Goal: Task Accomplishment & Management: Manage account settings

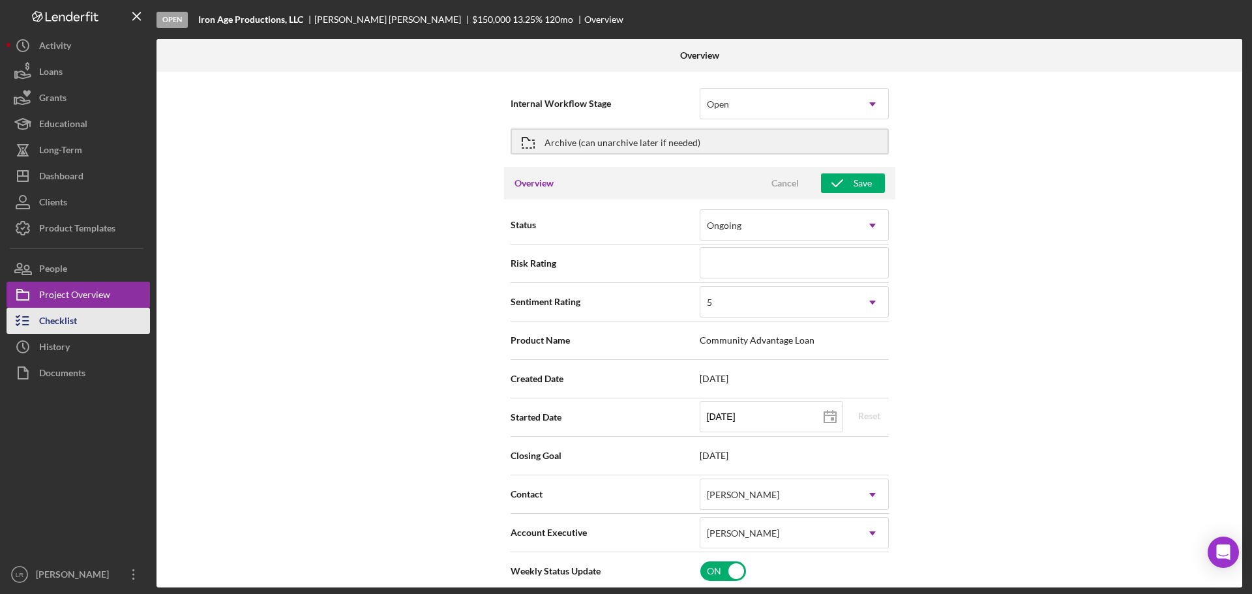
scroll to position [717, 0]
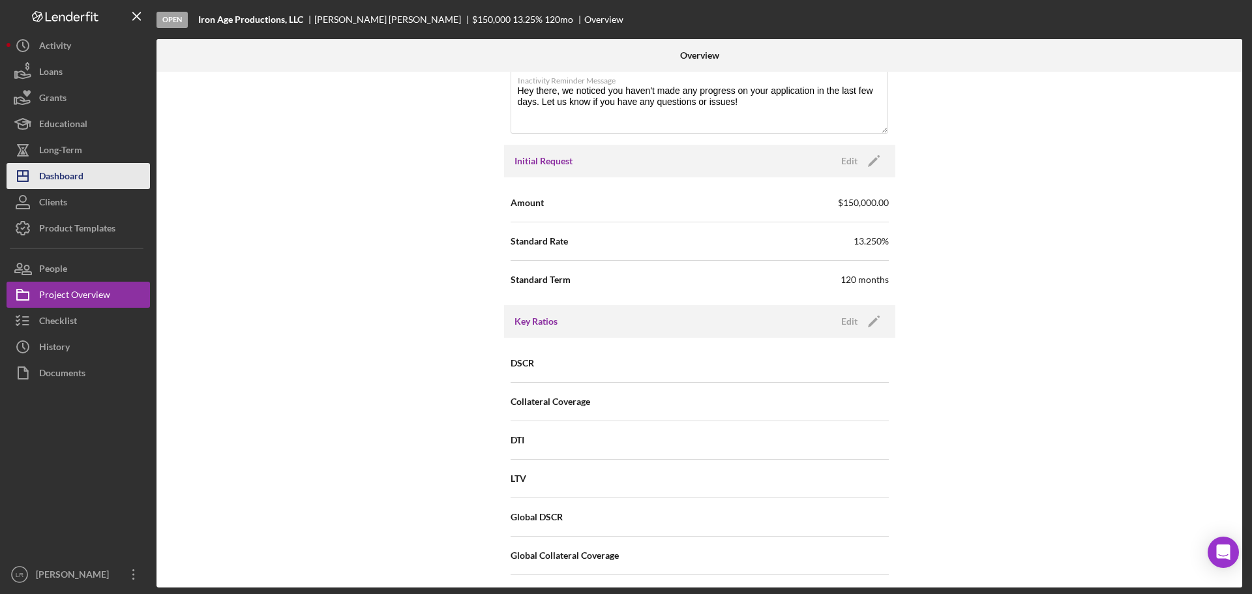
click at [83, 181] on div "Dashboard" at bounding box center [61, 177] width 44 height 29
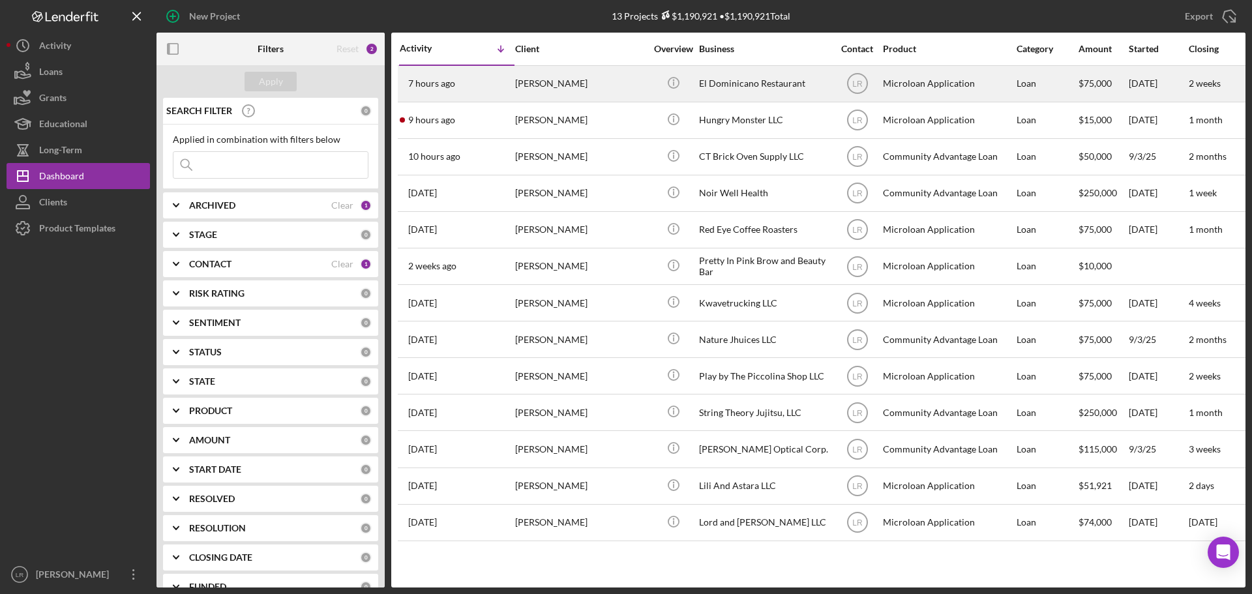
click at [543, 84] on div "[PERSON_NAME]" at bounding box center [580, 84] width 130 height 35
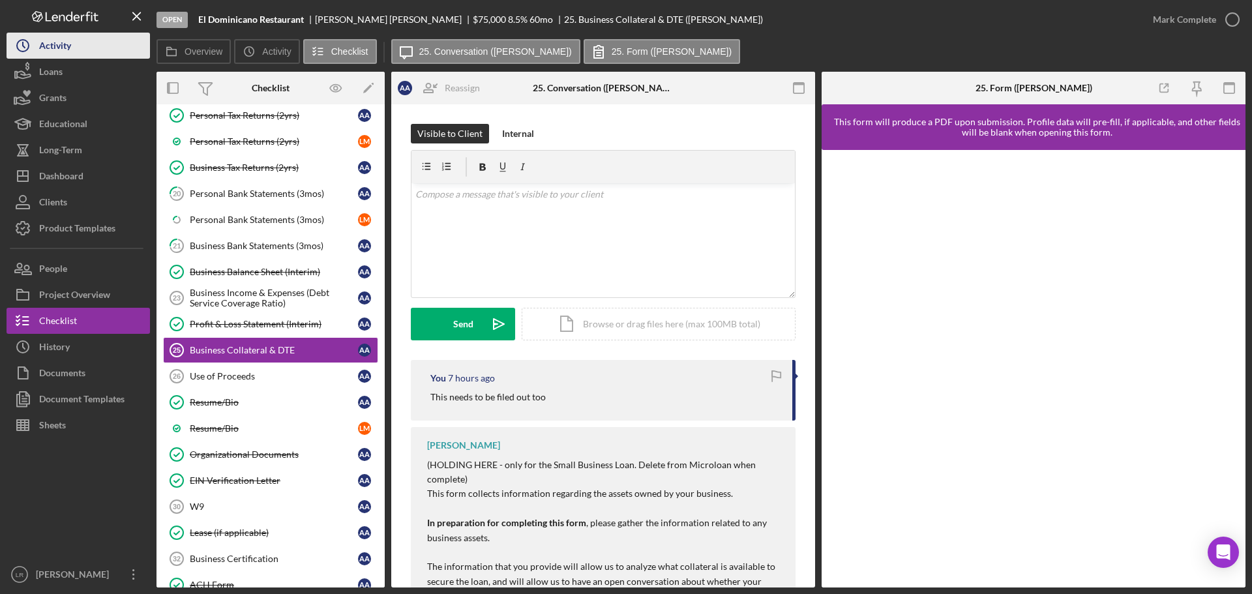
scroll to position [283, 0]
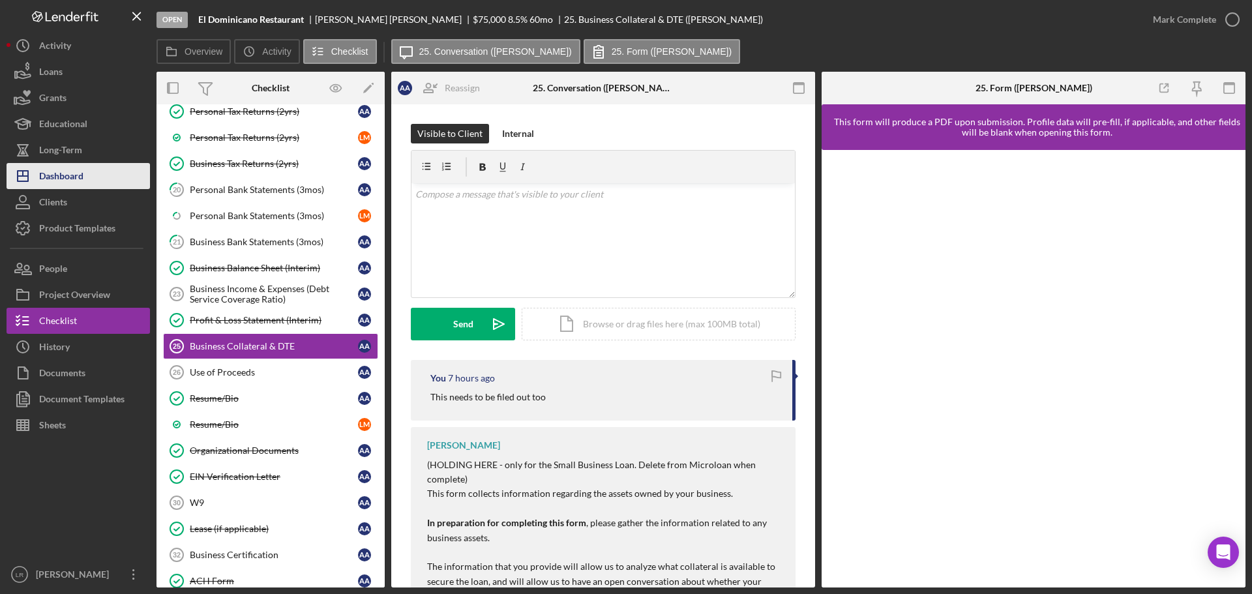
click at [83, 170] on div "Dashboard" at bounding box center [61, 177] width 44 height 29
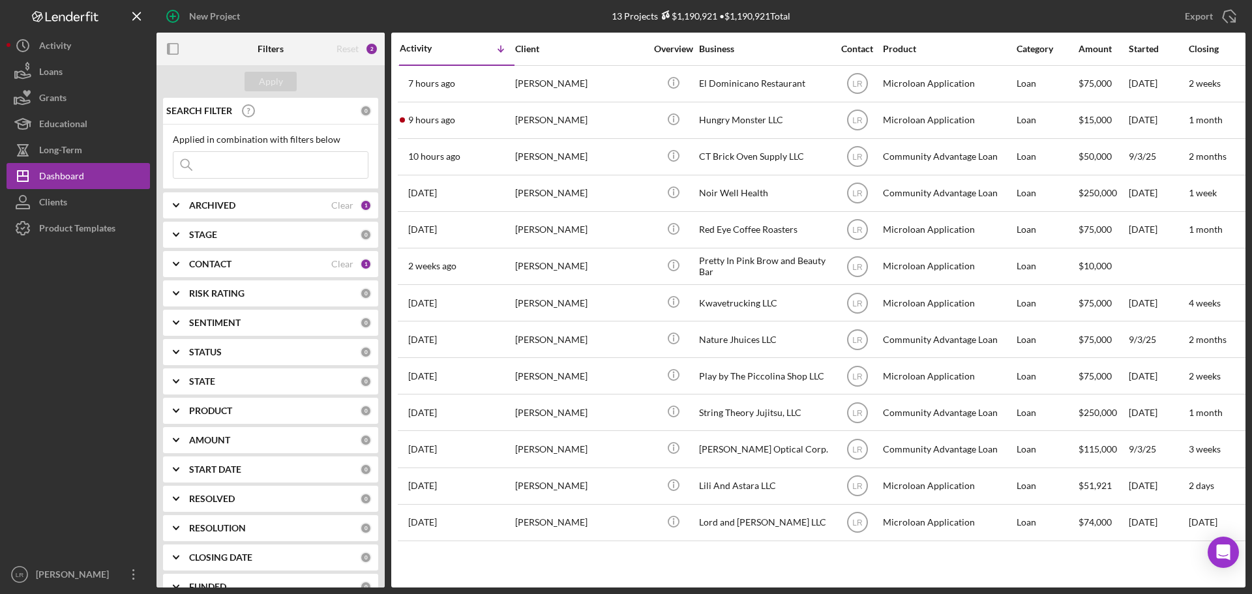
click at [218, 269] on b "CONTACT" at bounding box center [210, 264] width 42 height 10
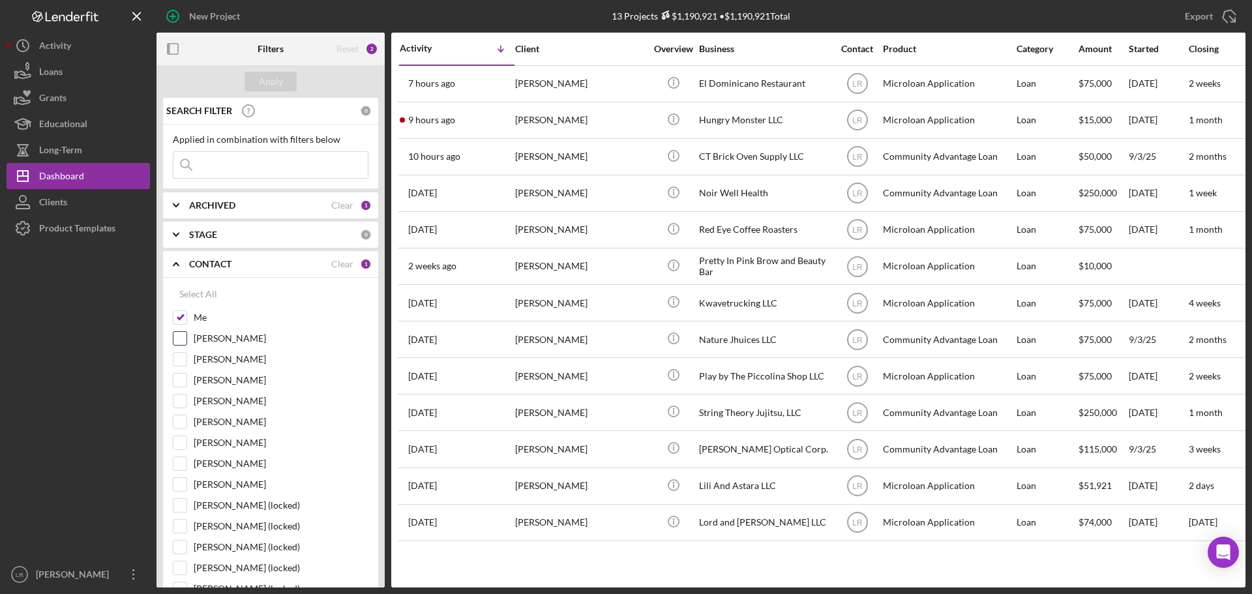
click at [210, 340] on label "[PERSON_NAME]" at bounding box center [281, 338] width 175 height 13
click at [186, 340] on input "[PERSON_NAME]" at bounding box center [179, 338] width 13 height 13
checkbox input "true"
click at [278, 76] on div "Apply" at bounding box center [271, 82] width 24 height 20
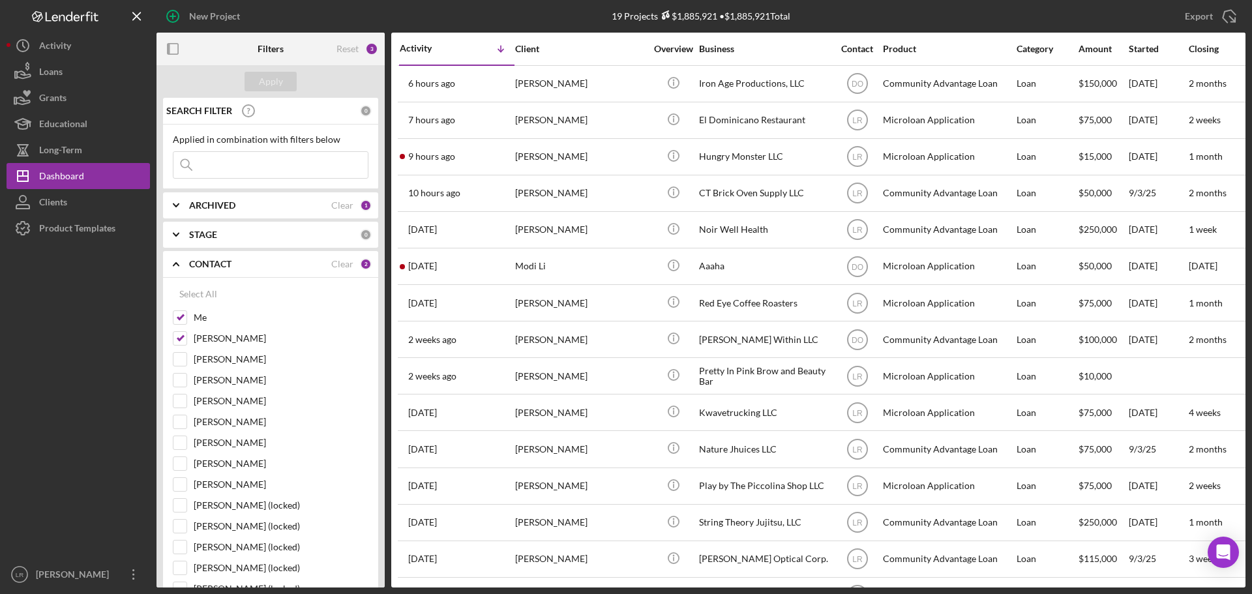
click at [242, 163] on input at bounding box center [270, 165] width 194 height 26
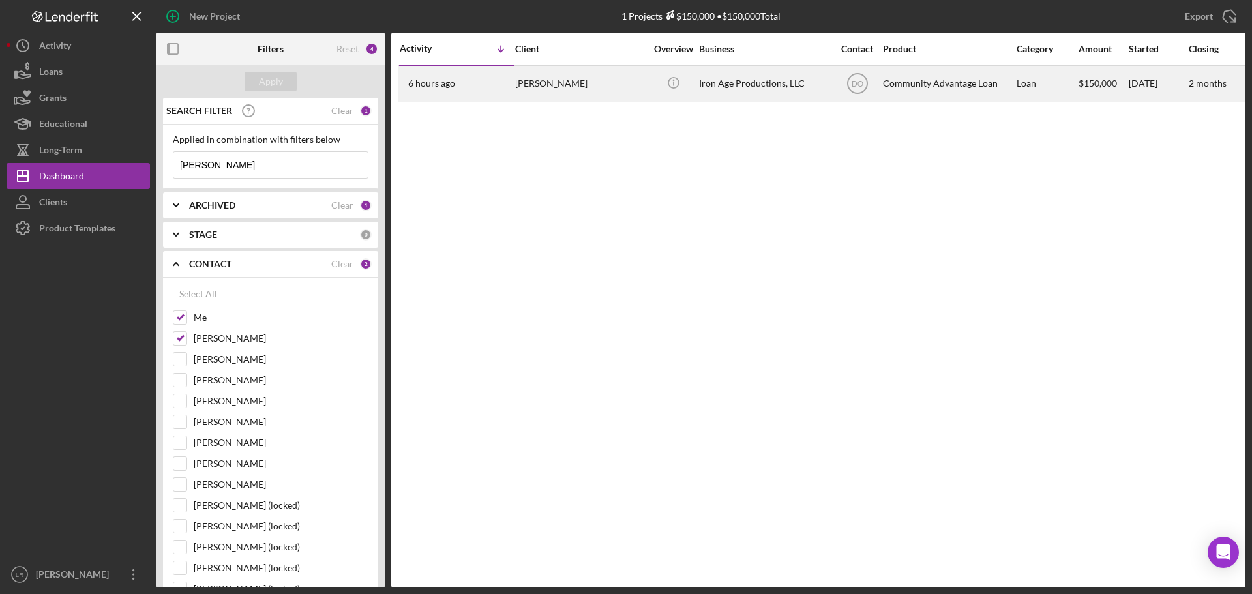
type input "[PERSON_NAME]"
click at [710, 92] on div "Iron Age Productions, LLC" at bounding box center [764, 84] width 130 height 35
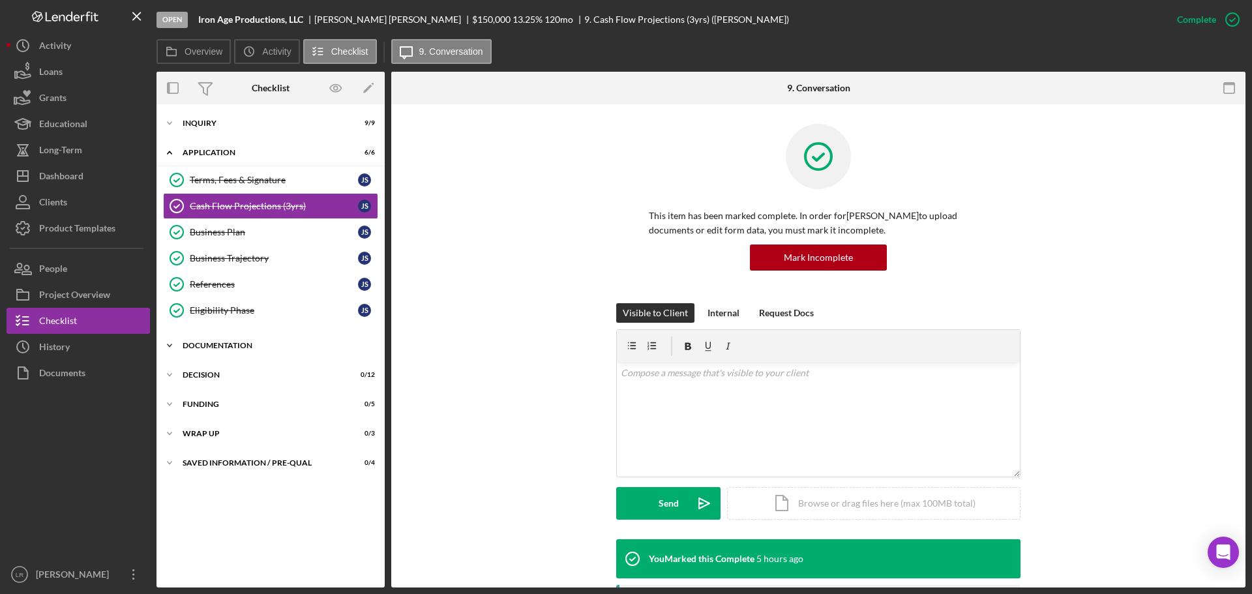
click at [207, 346] on div "Documentation" at bounding box center [276, 346] width 186 height 8
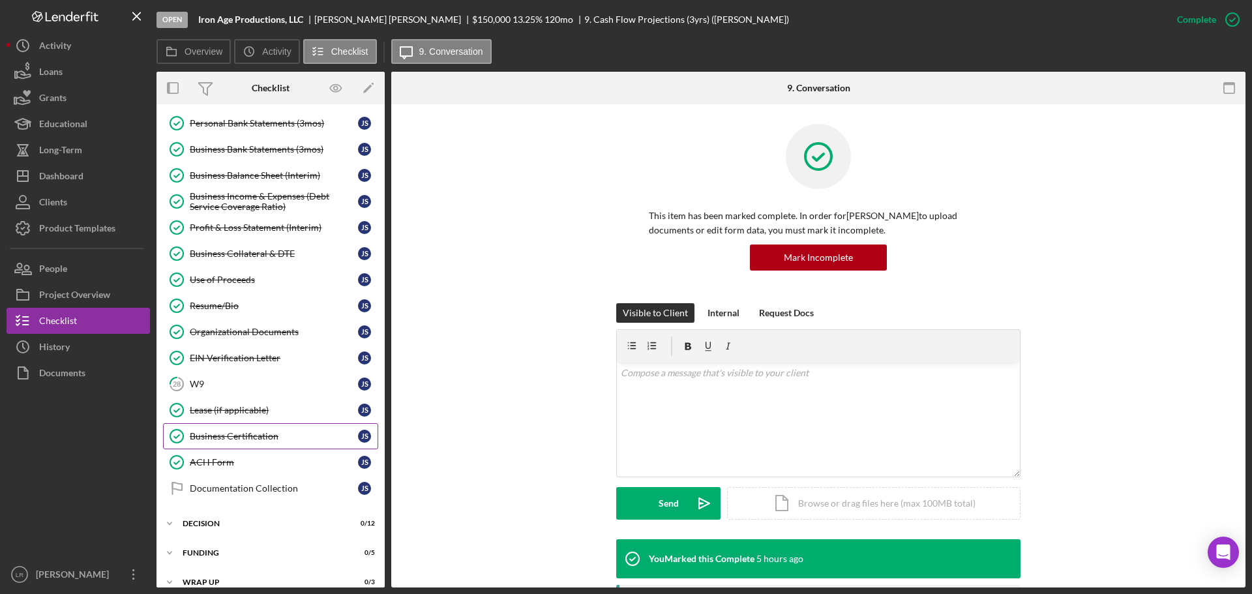
scroll to position [359, 0]
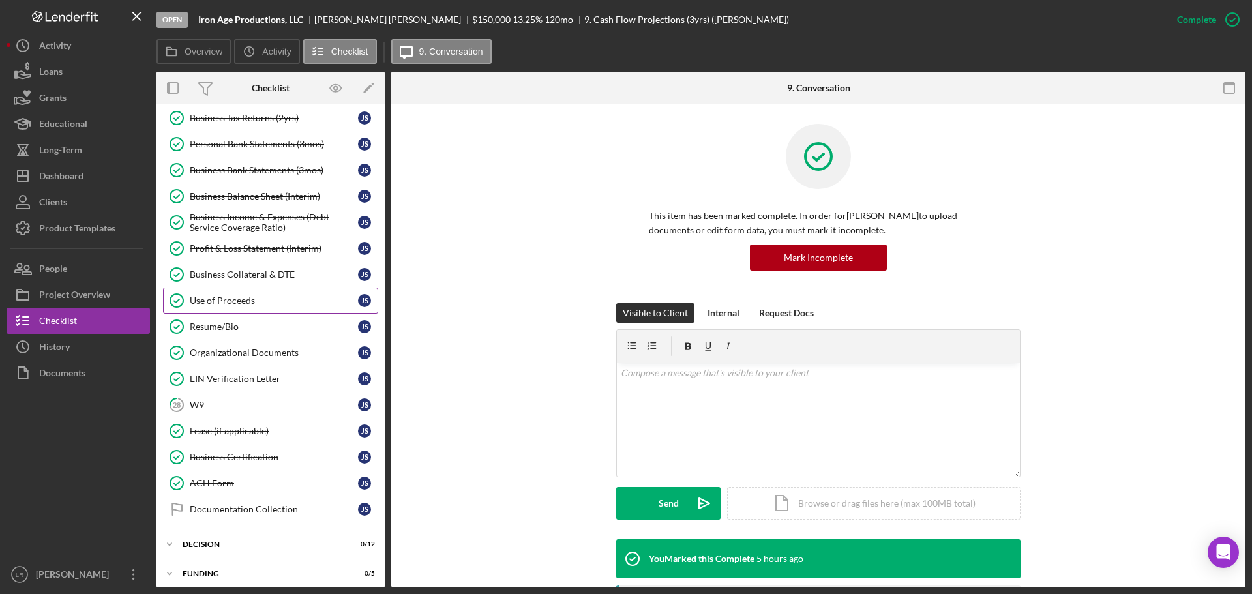
click at [262, 301] on div "Use of Proceeds" at bounding box center [274, 300] width 168 height 10
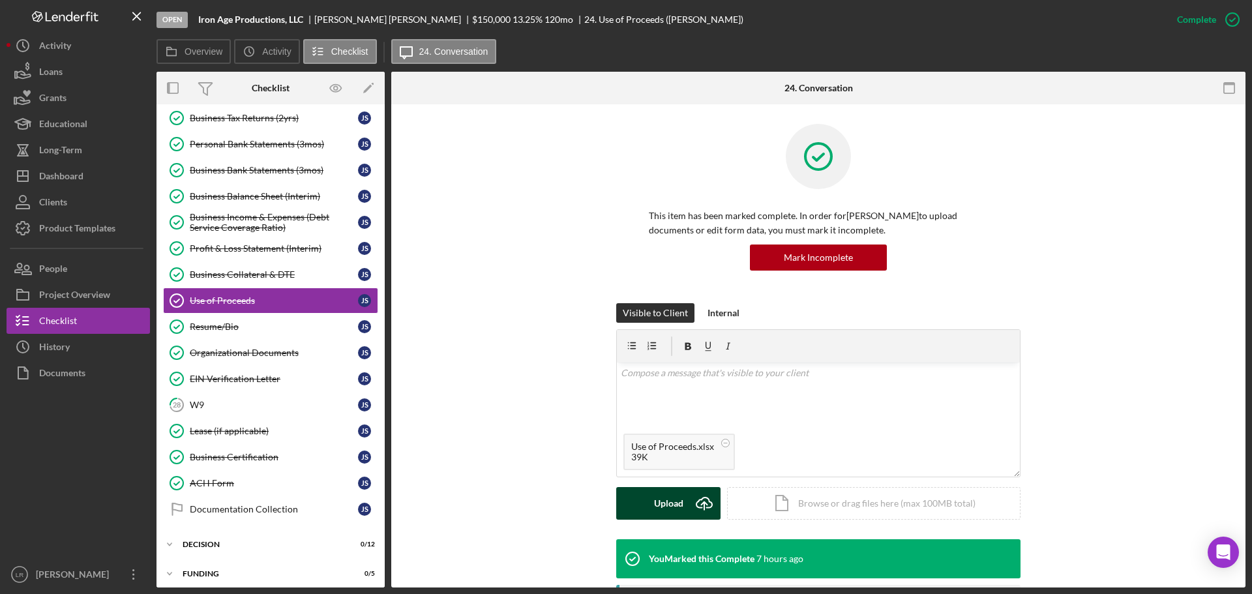
click at [655, 506] on div "Upload" at bounding box center [668, 503] width 29 height 33
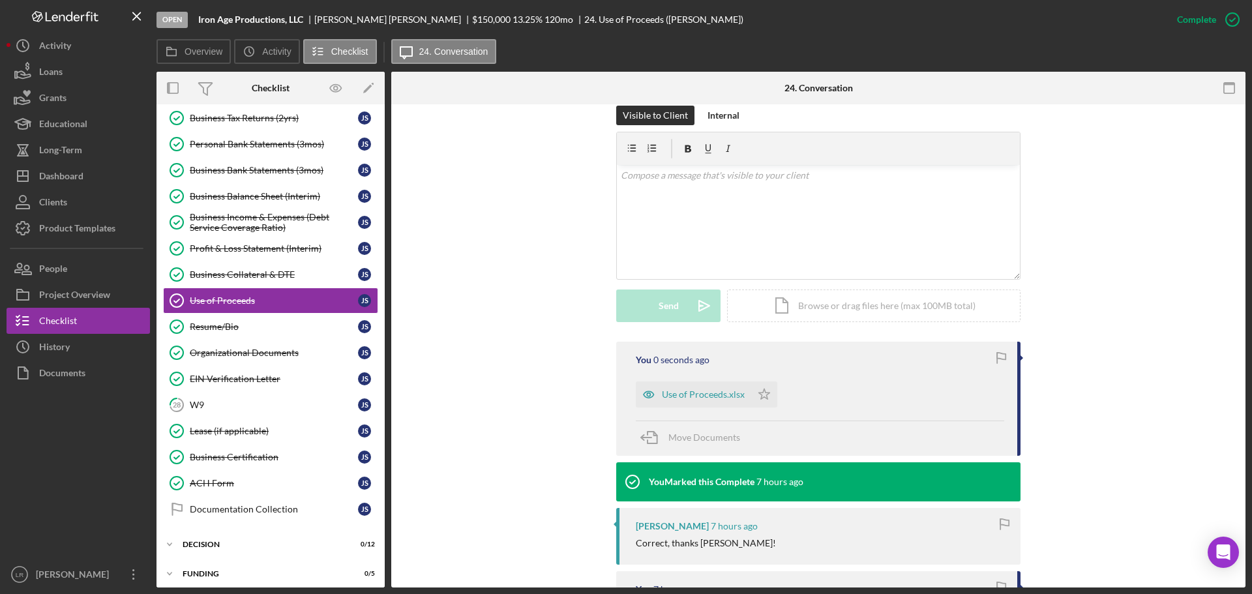
scroll to position [261, 0]
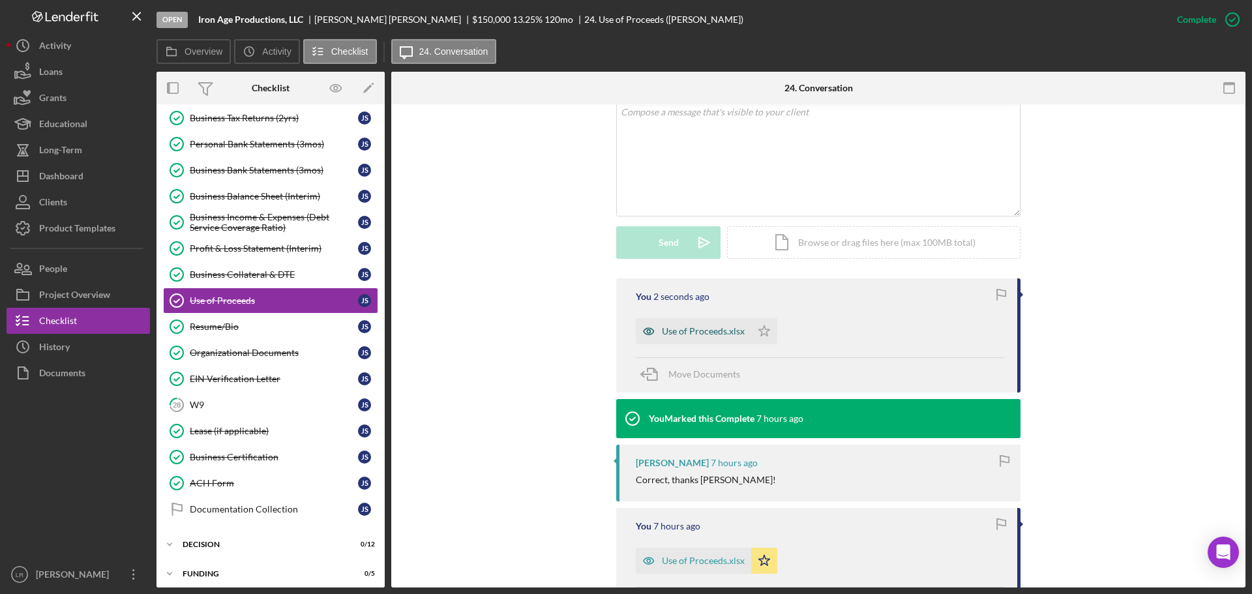
click at [719, 334] on div "Use of Proceeds.xlsx" at bounding box center [703, 331] width 83 height 10
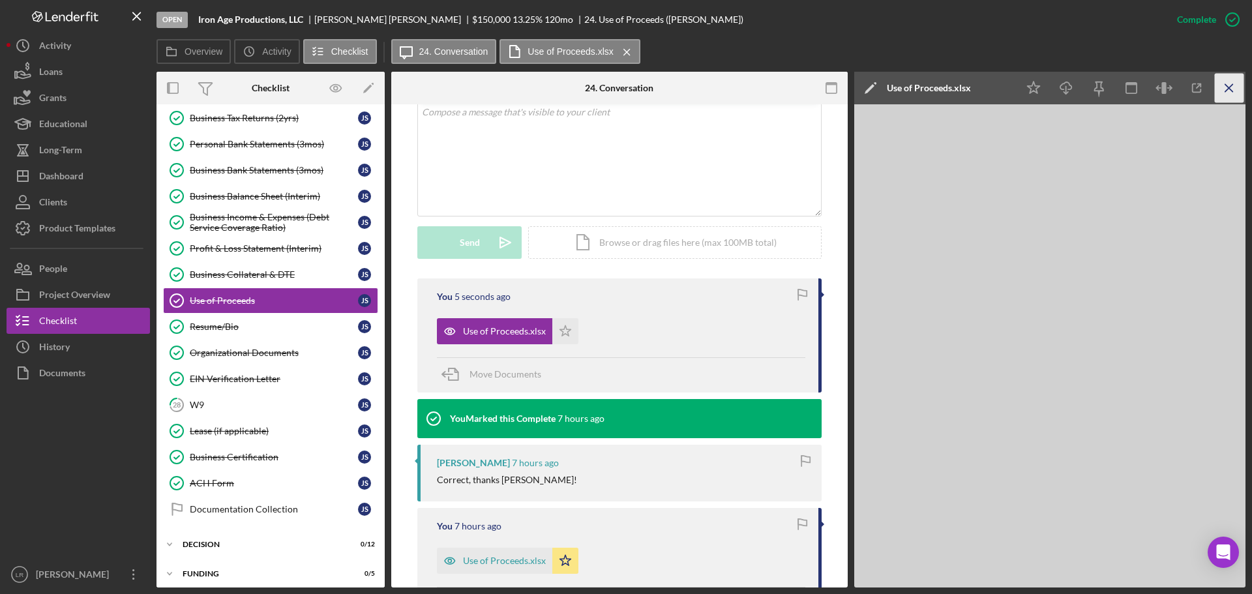
click at [1226, 87] on icon "Icon/Menu Close" at bounding box center [1229, 88] width 29 height 29
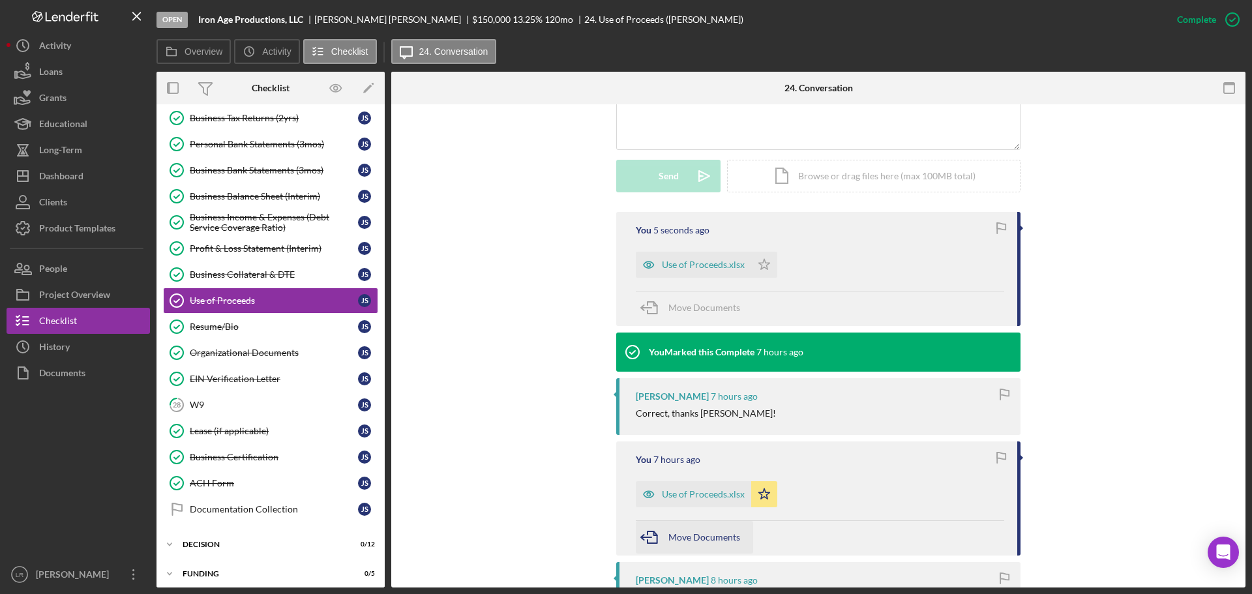
scroll to position [391, 0]
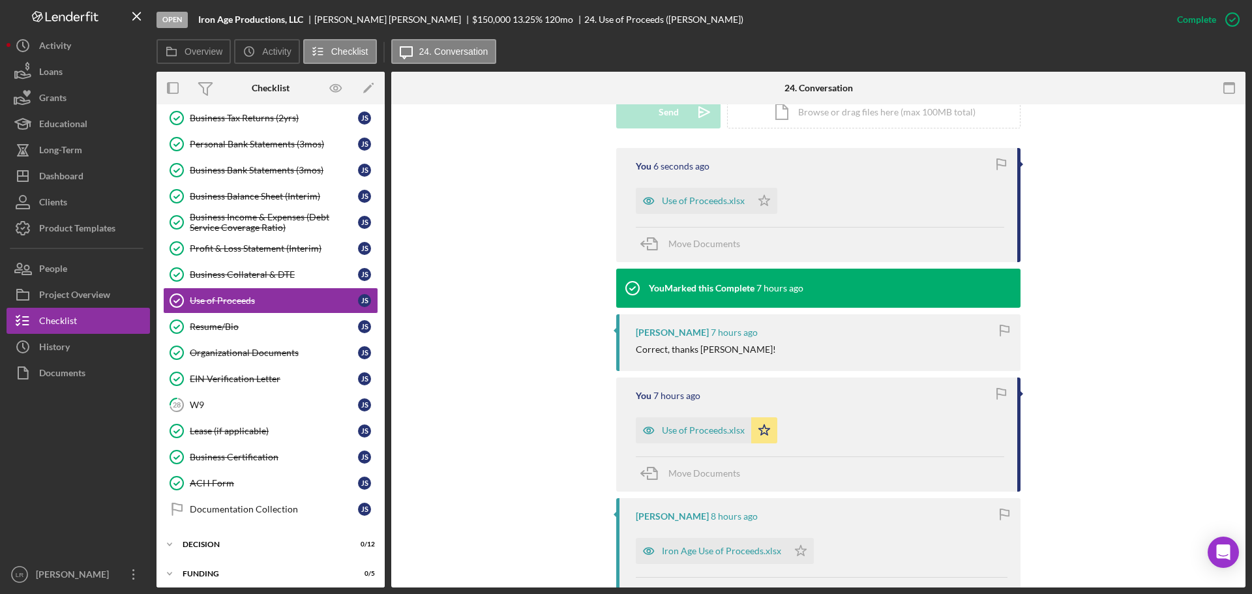
drag, startPoint x: 766, startPoint y: 432, endPoint x: 777, endPoint y: 353, distance: 78.9
click at [766, 432] on icon "Icon/Star" at bounding box center [764, 430] width 26 height 26
click at [764, 201] on polygon "button" at bounding box center [764, 200] width 11 height 10
click at [75, 173] on div "Dashboard" at bounding box center [61, 177] width 44 height 29
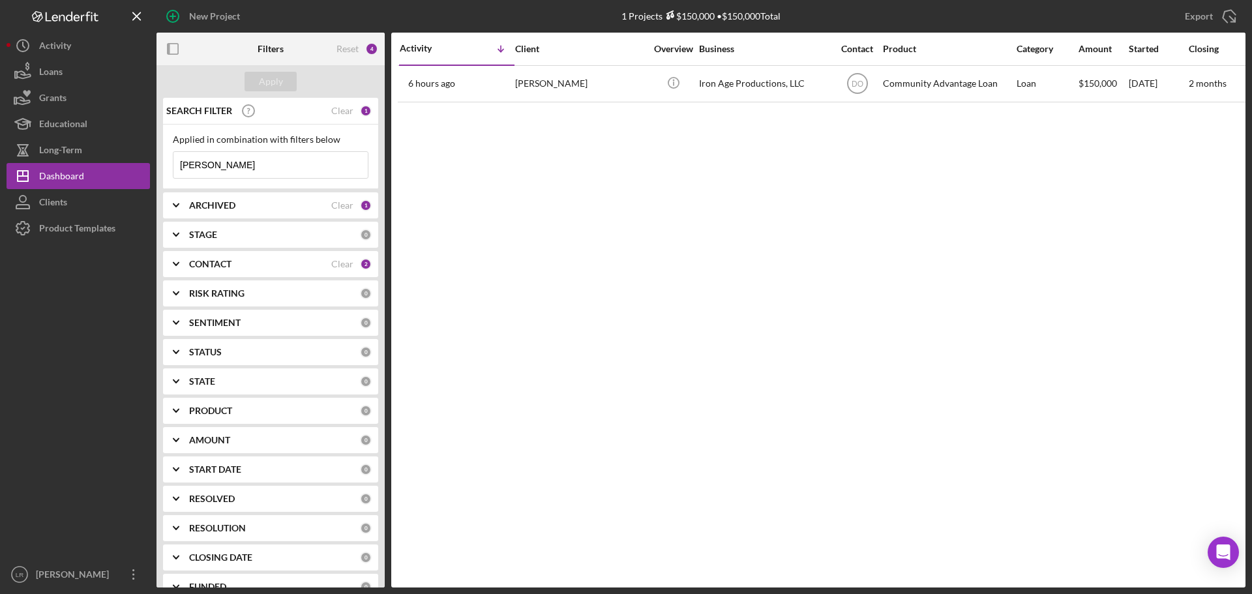
click at [212, 266] on b "CONTACT" at bounding box center [210, 264] width 42 height 10
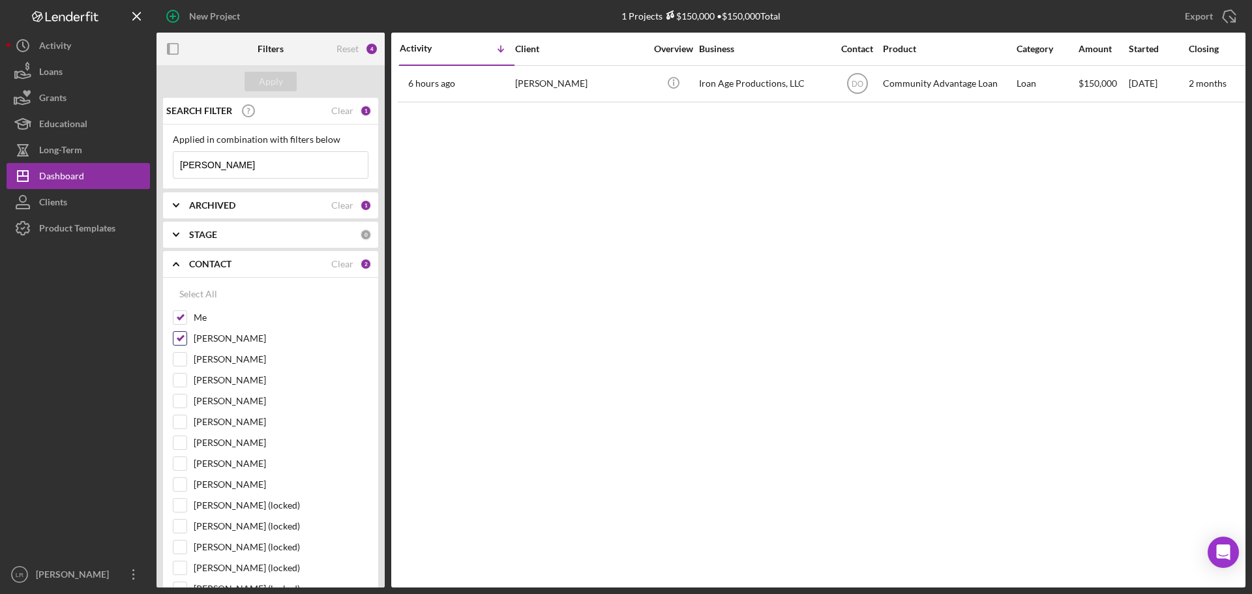
click at [208, 335] on label "[PERSON_NAME]" at bounding box center [281, 338] width 175 height 13
click at [186, 335] on input "[PERSON_NAME]" at bounding box center [179, 338] width 13 height 13
checkbox input "false"
click at [275, 80] on div "Apply" at bounding box center [271, 82] width 24 height 20
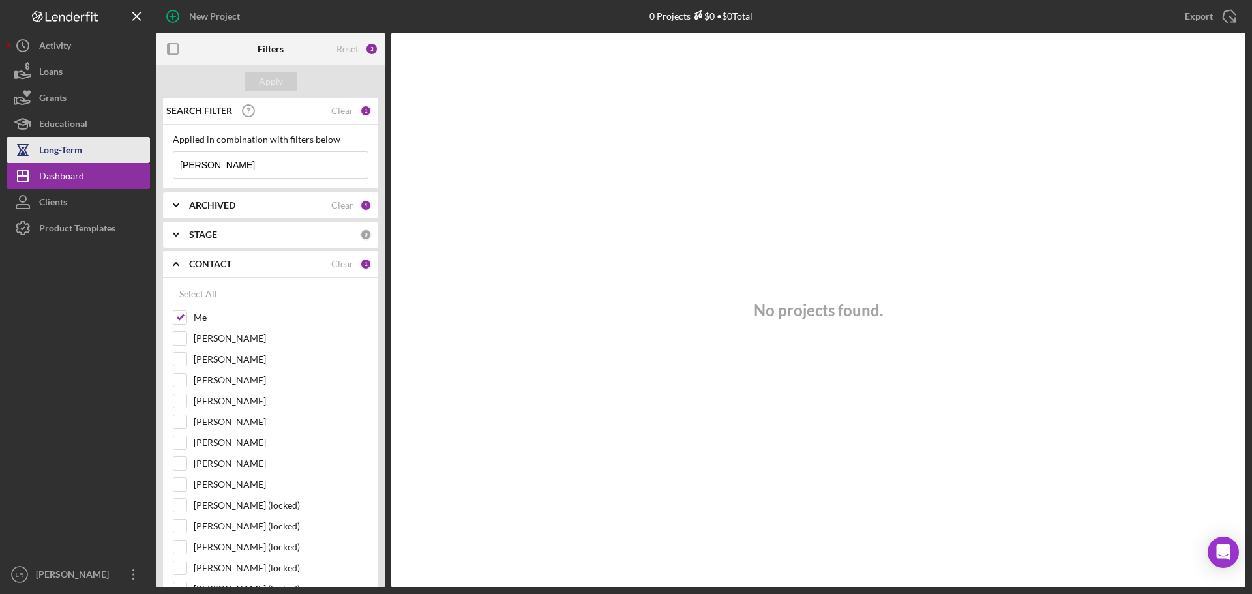
drag, startPoint x: 222, startPoint y: 166, endPoint x: 132, endPoint y: 160, distance: 90.2
click at [132, 160] on div "New Project 0 Projects $0 • $0 Total [PERSON_NAME] Export Icon/Export Filters R…" at bounding box center [626, 294] width 1239 height 588
click at [284, 87] on button "Apply" at bounding box center [271, 82] width 52 height 20
